Goal: Find specific page/section: Find specific page/section

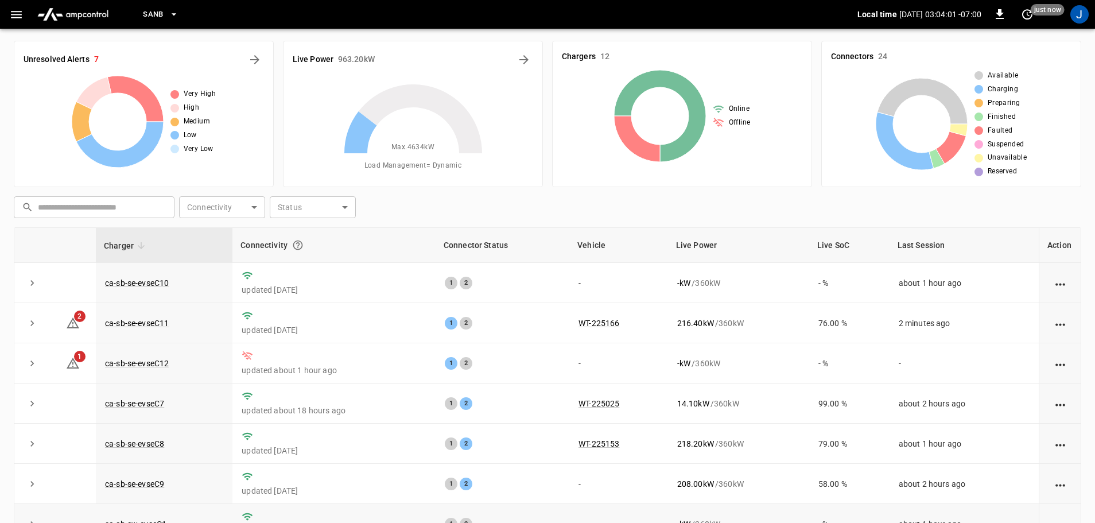
scroll to position [159, 0]
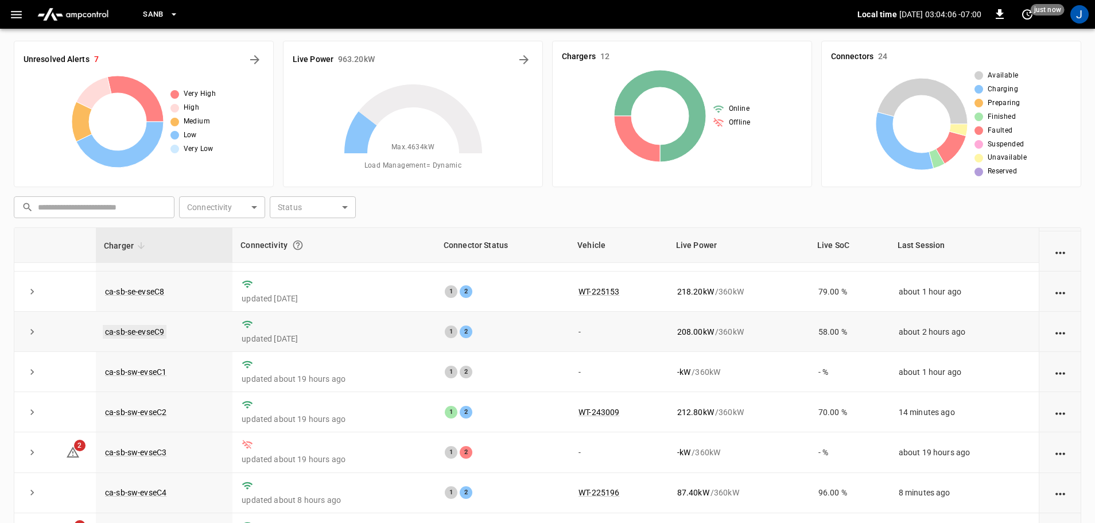
click at [146, 329] on link "ca-sb-se-evseC9" at bounding box center [135, 332] width 64 height 14
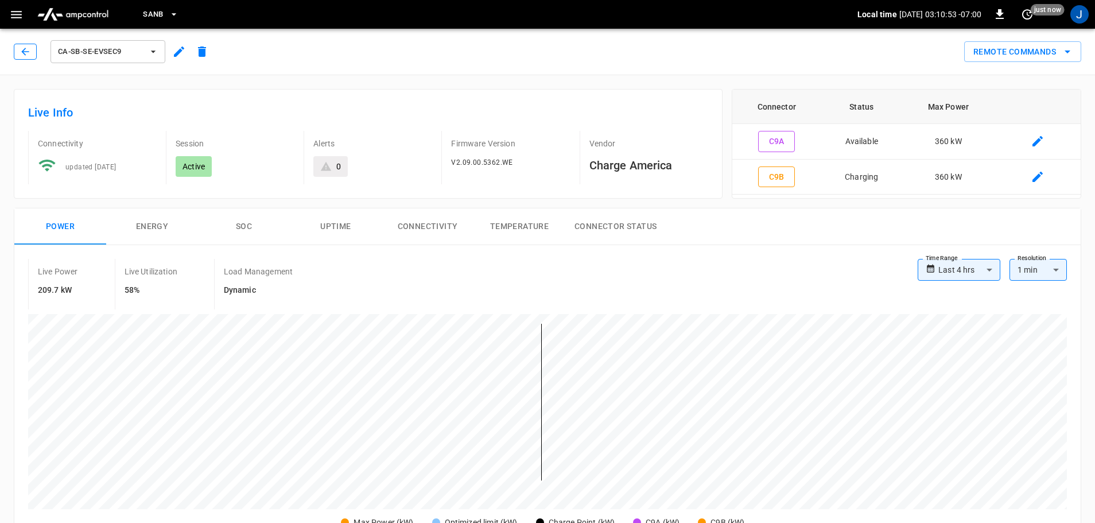
click at [25, 54] on icon "button" at bounding box center [24, 51] width 7 height 7
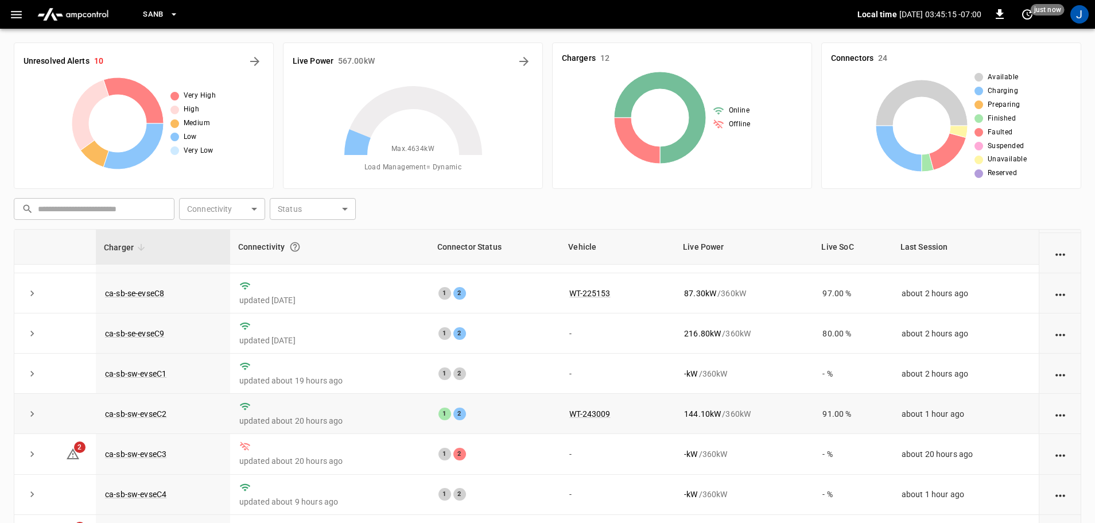
scroll to position [159, 0]
click at [143, 330] on link "ca-sb-se-evseC9" at bounding box center [135, 333] width 64 height 14
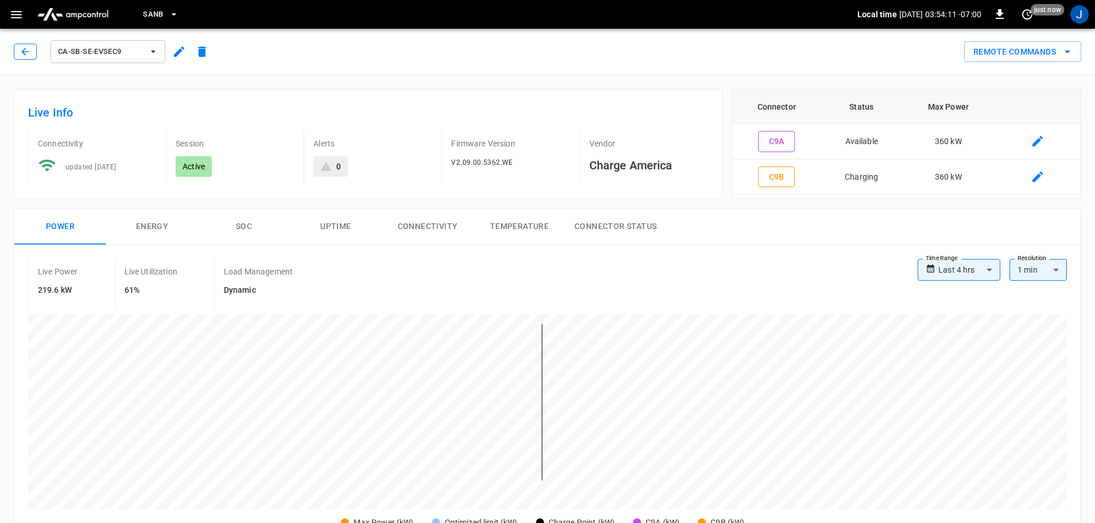
click at [25, 52] on icon "button" at bounding box center [24, 51] width 7 height 7
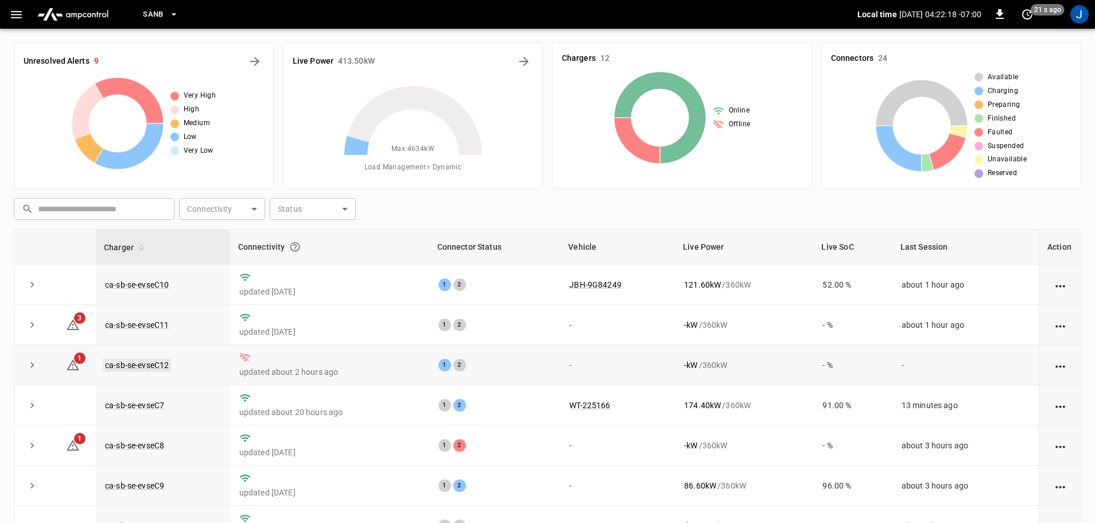
click at [157, 364] on link "ca-sb-se-evseC12" at bounding box center [137, 365] width 68 height 14
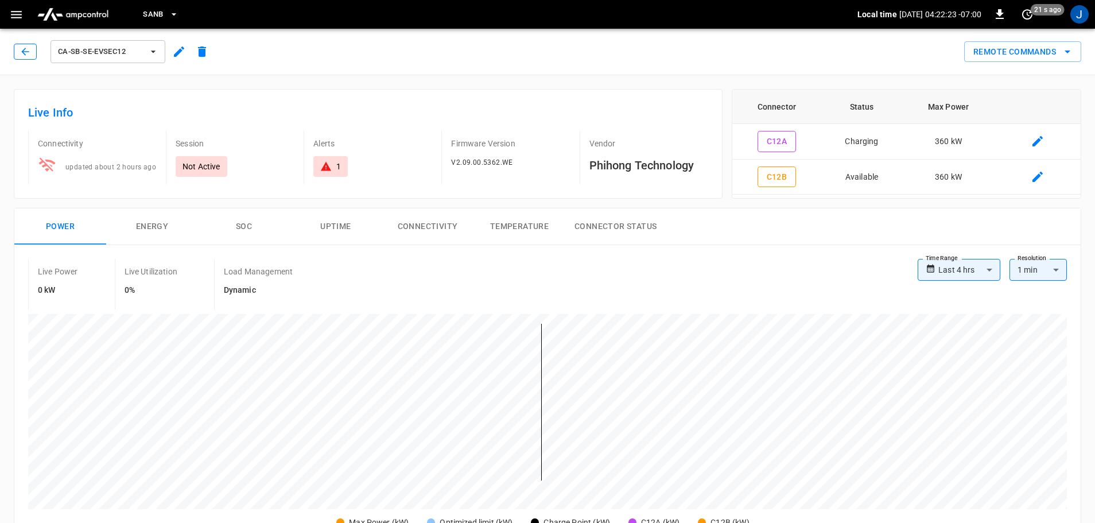
click at [23, 48] on icon "button" at bounding box center [25, 51] width 11 height 11
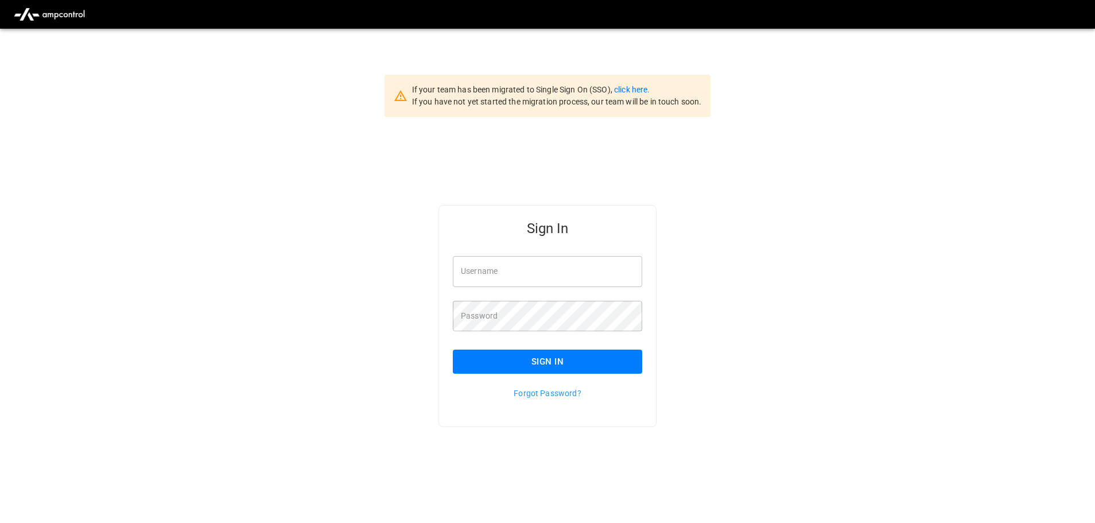
type input "**********"
click at [554, 279] on input "**********" at bounding box center [547, 271] width 189 height 30
click at [555, 365] on button "Sign In" at bounding box center [547, 361] width 189 height 24
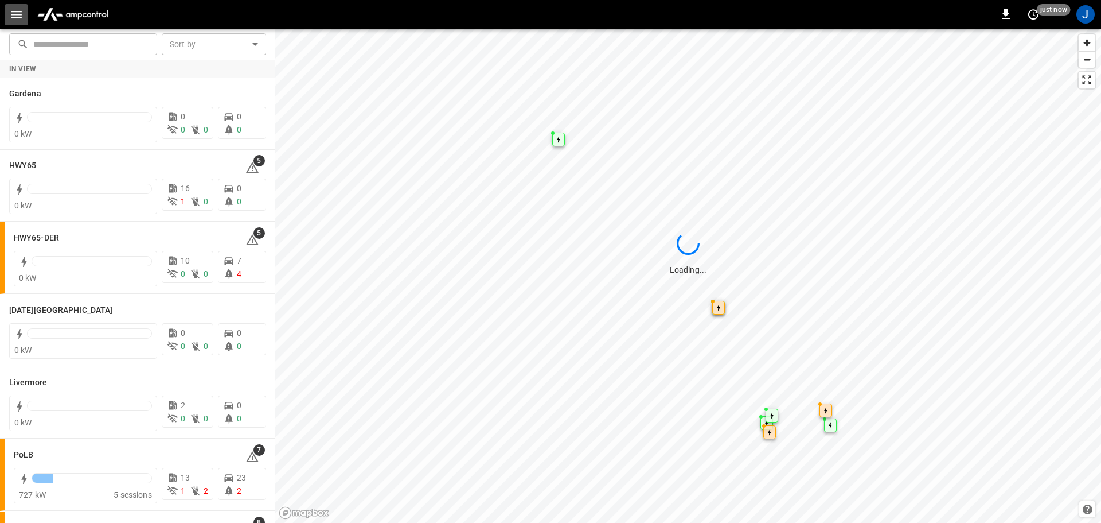
click at [16, 14] on icon "button" at bounding box center [16, 14] width 11 height 7
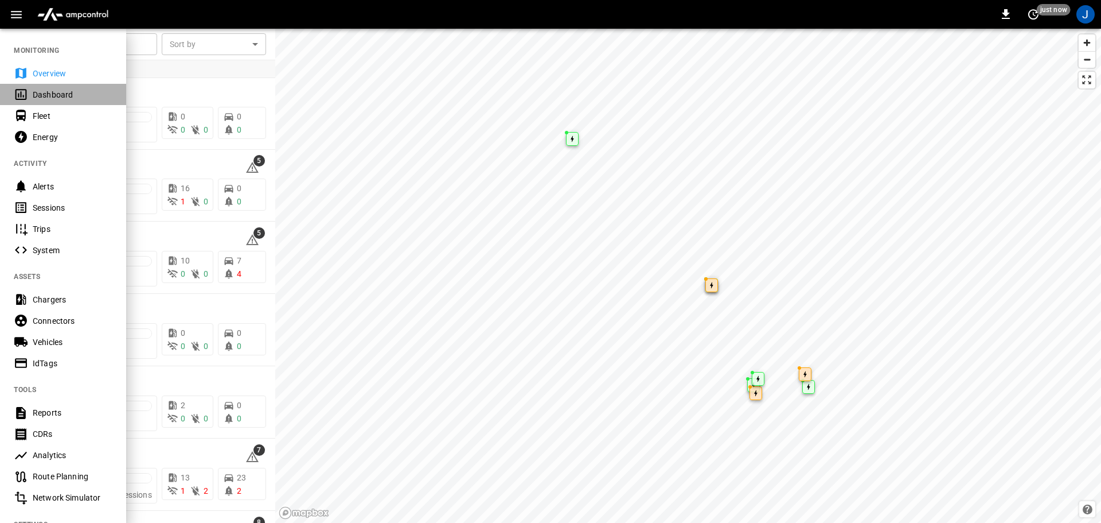
click at [54, 98] on div "Dashboard" at bounding box center [73, 94] width 80 height 11
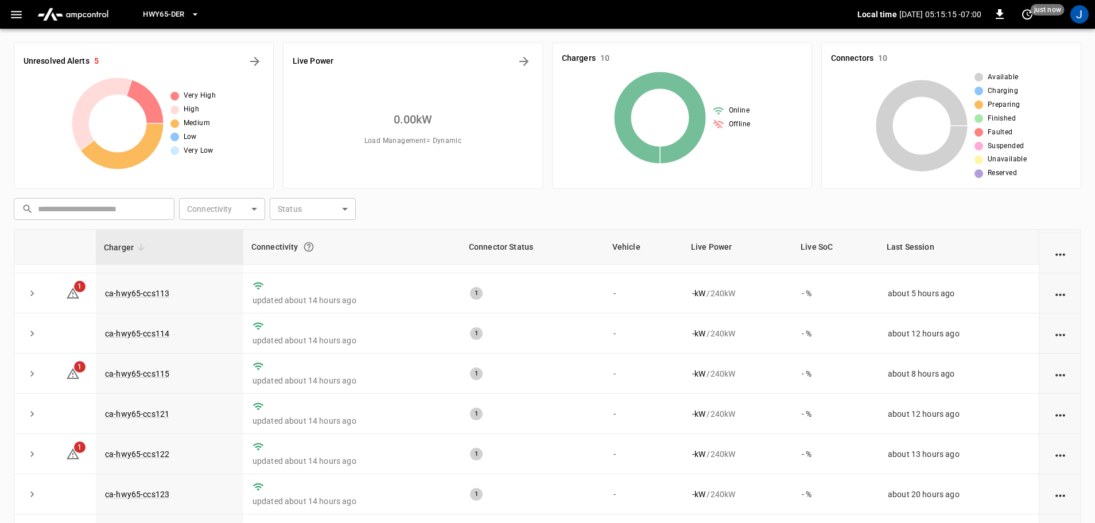
click at [197, 14] on icon "button" at bounding box center [194, 14] width 5 height 2
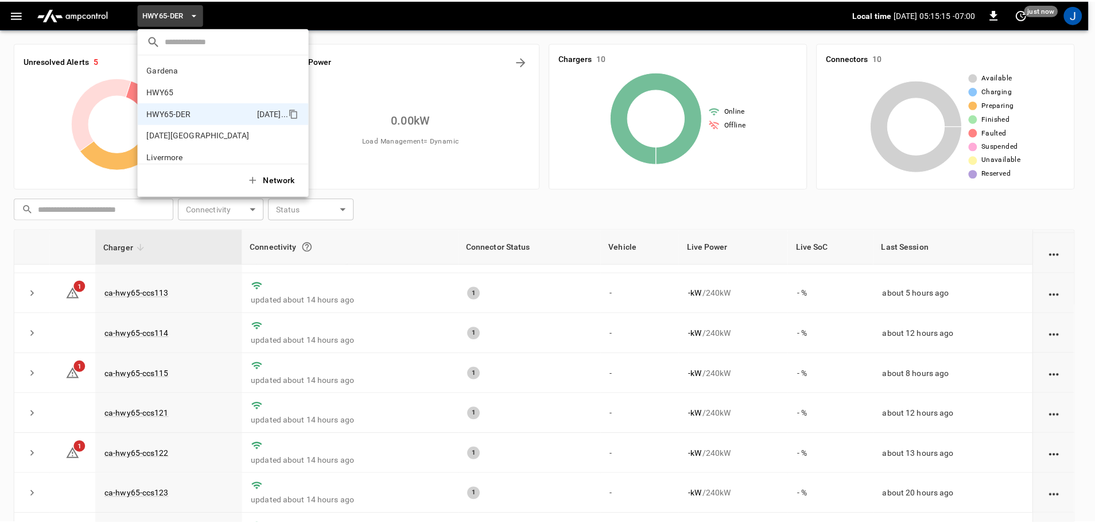
scroll to position [40, 0]
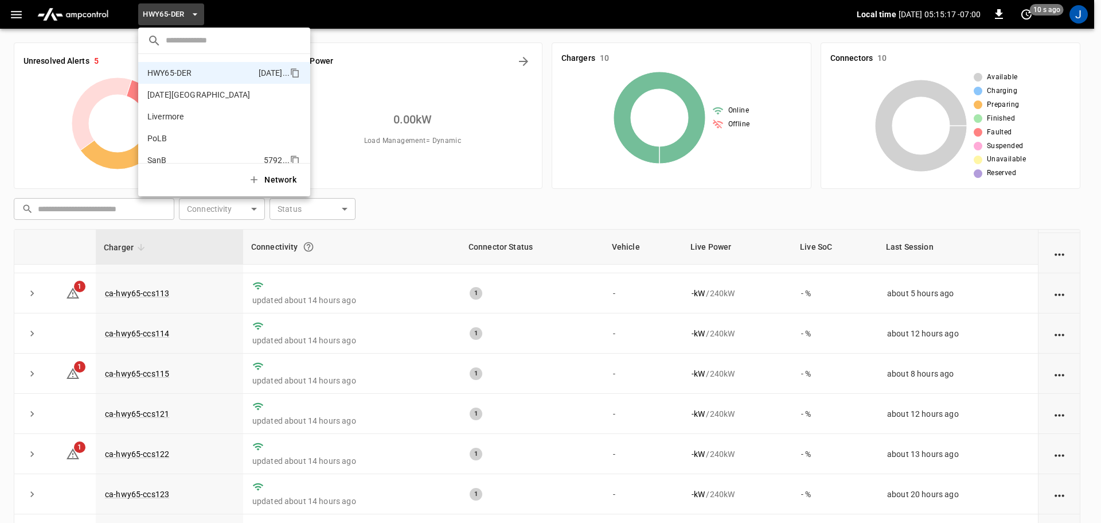
click at [163, 157] on p "SanB" at bounding box center [203, 159] width 112 height 11
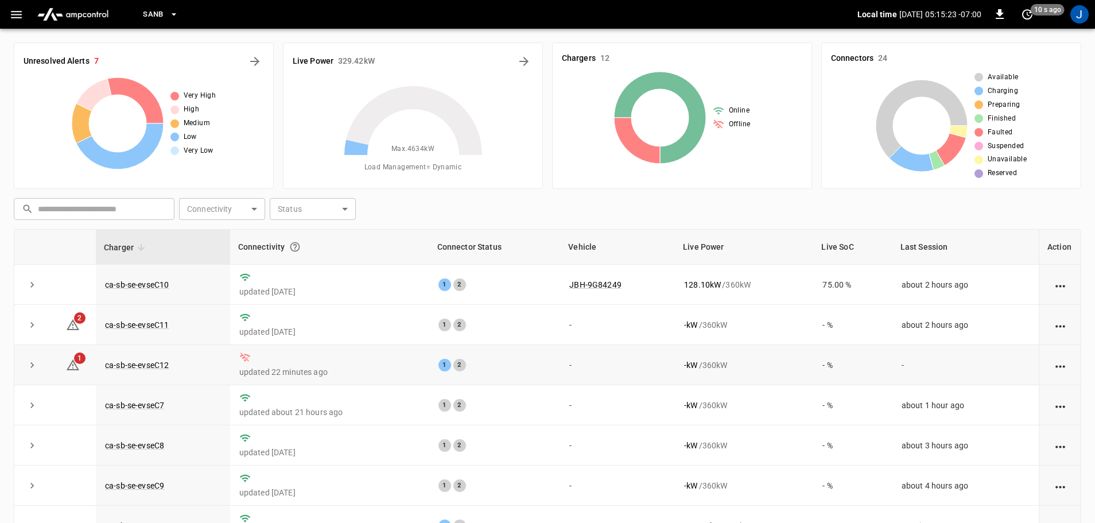
scroll to position [159, 0]
